Goal: Browse casually

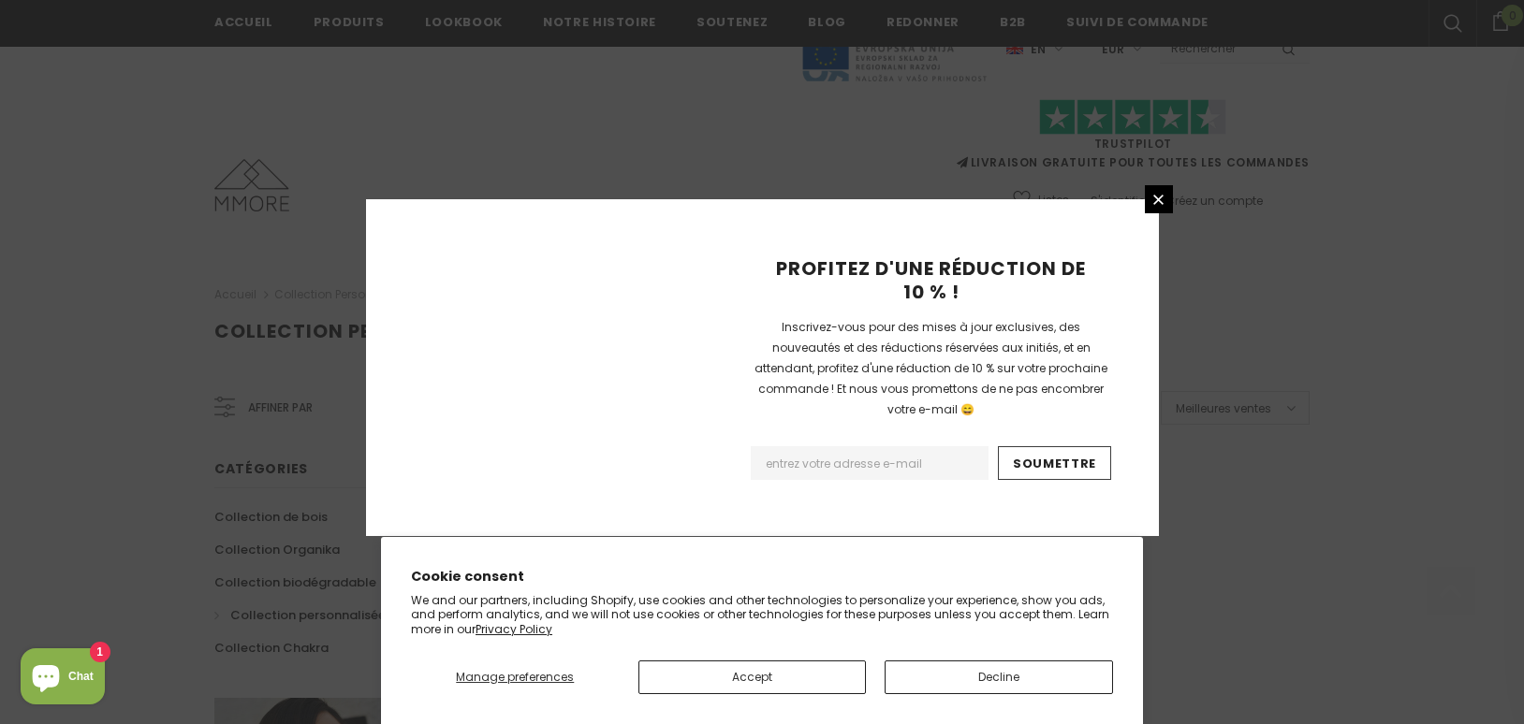
scroll to position [1239, 0]
